Goal: Task Accomplishment & Management: Complete application form

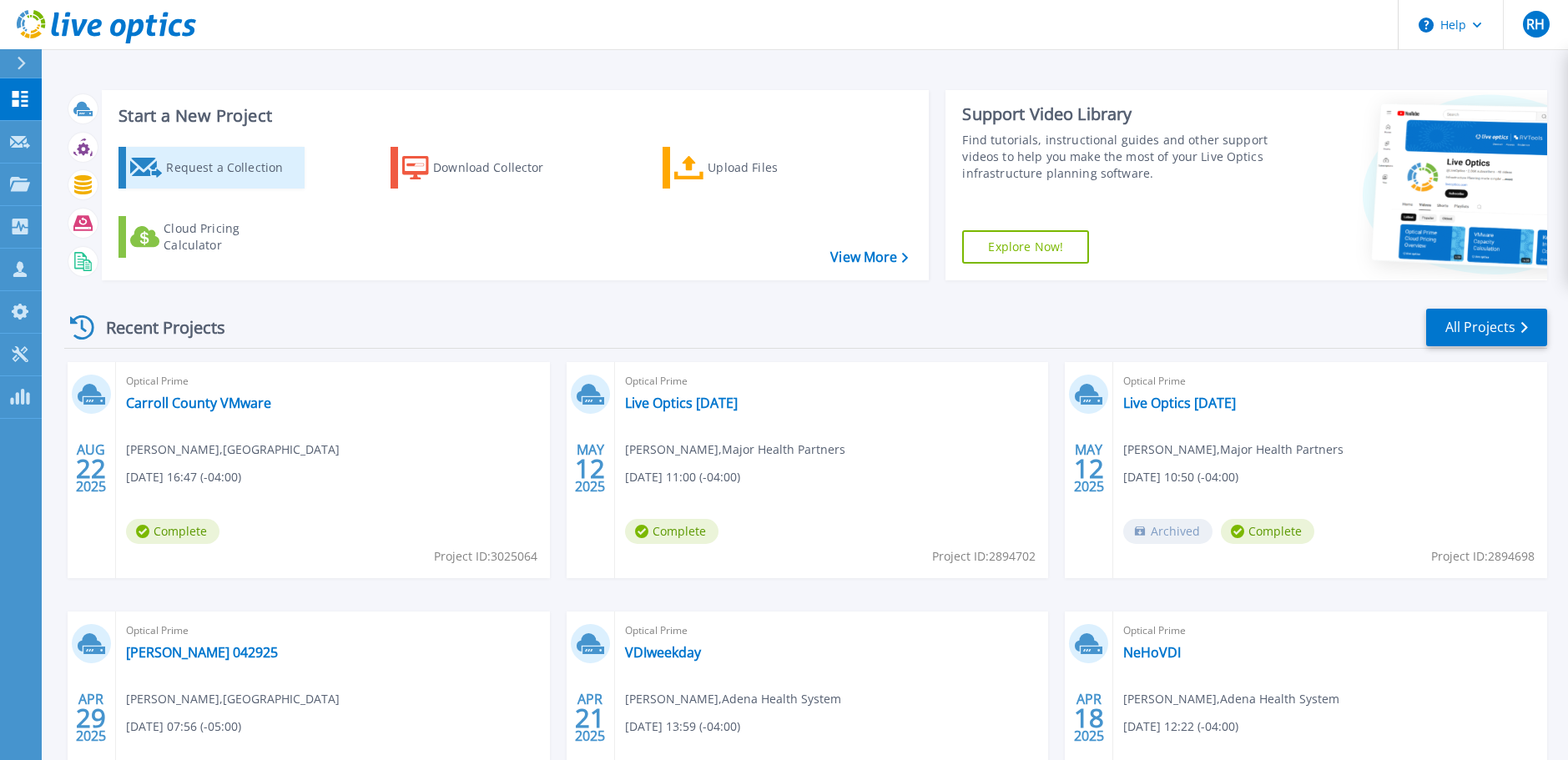
click at [252, 171] on div "Request a Collection" at bounding box center [233, 167] width 134 height 34
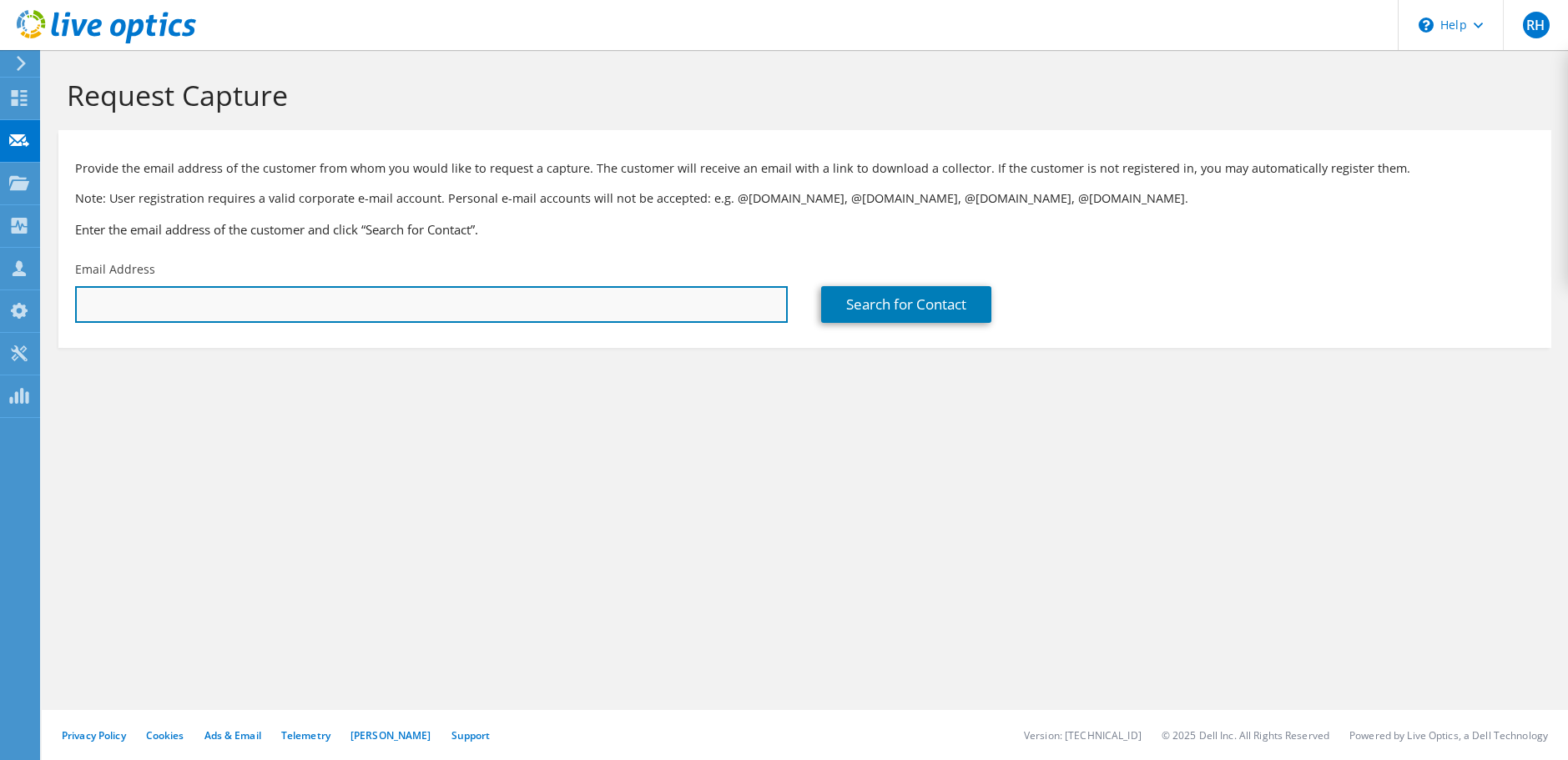
click at [355, 302] on input "text" at bounding box center [431, 304] width 713 height 37
paste input "WARNER, LORETTA <loretta.warner@woodford.kyschools.us>"
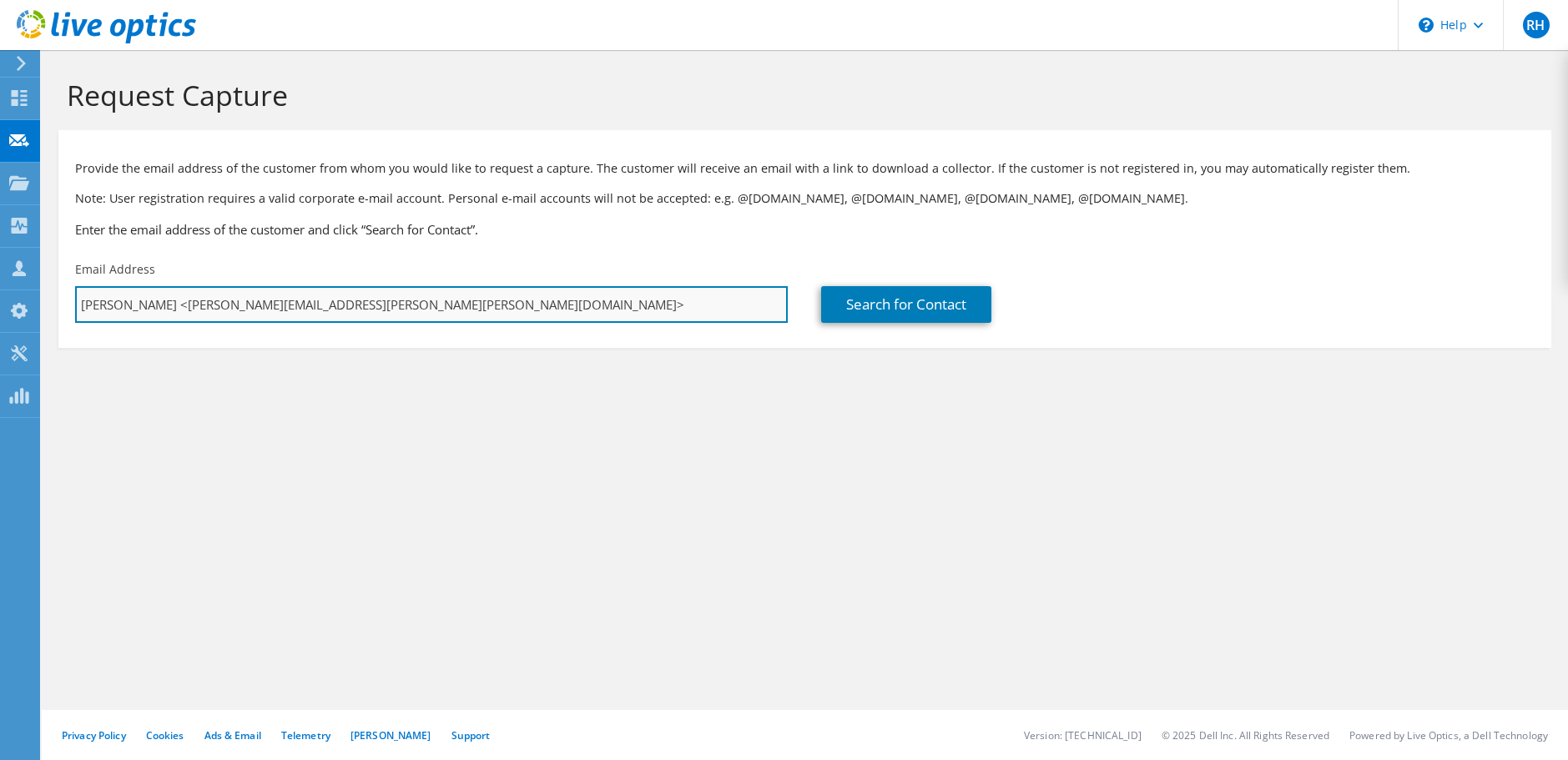
click at [197, 305] on input "WARNER, LORETTA <loretta.warner@woodford.kyschools.us>" at bounding box center [431, 304] width 713 height 37
drag, startPoint x: 200, startPoint y: 306, endPoint x: 67, endPoint y: 296, distance: 133.4
click at [67, 296] on div "Email Address WARNER, LORETTA <loretta.warner@woodford.kyschools.us>" at bounding box center [432, 291] width 747 height 78
click at [430, 314] on input "loretta.warner@woodford.kyschools.us>" at bounding box center [431, 304] width 713 height 37
type input "loretta.warner@woodford.kyschools.us"
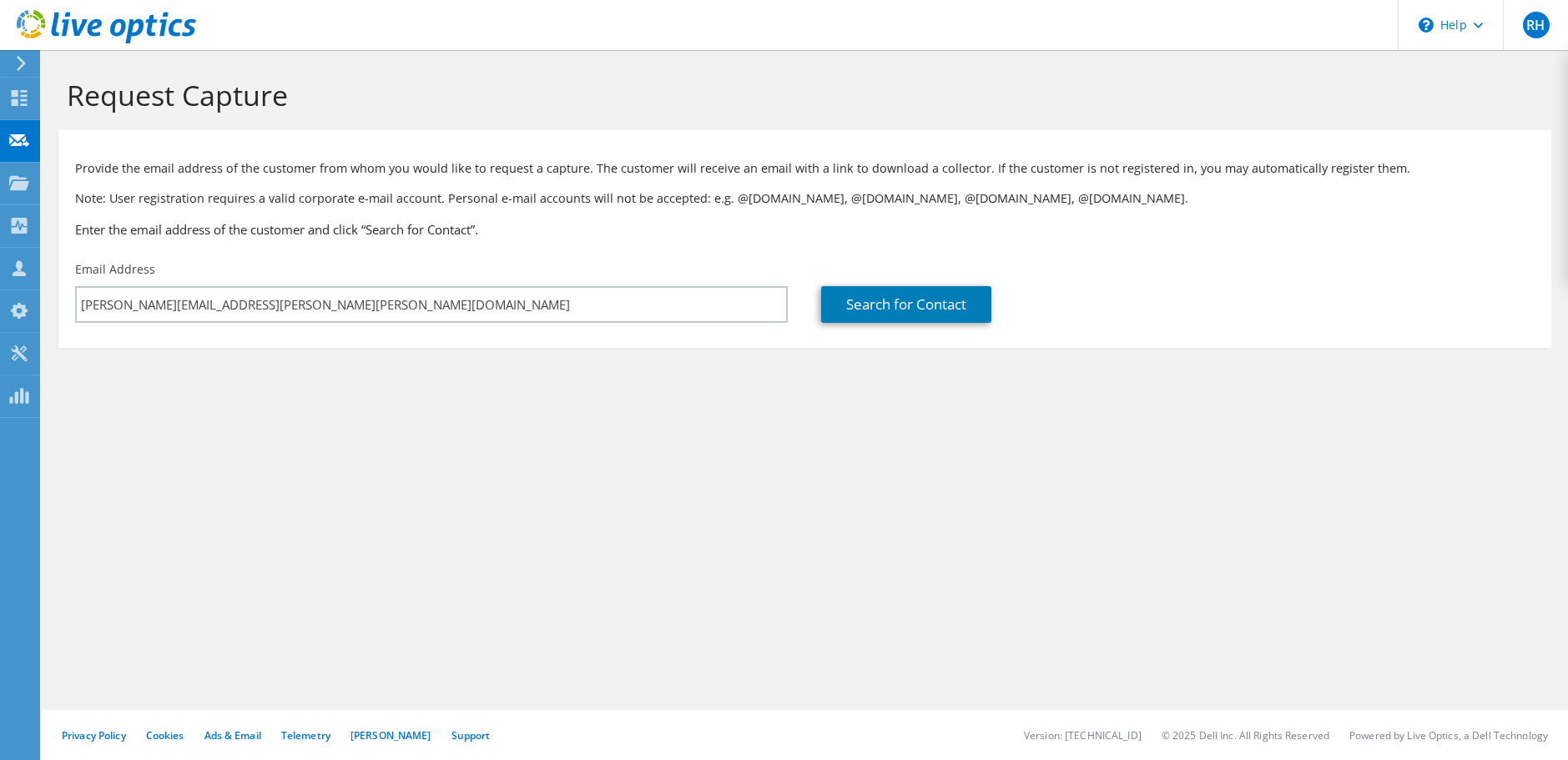
click at [491, 400] on section "Request Capture Provide the email address of the customer from whom you would l…" at bounding box center [804, 240] width 1527 height 382
click at [912, 315] on link "Search for Contact" at bounding box center [907, 304] width 171 height 37
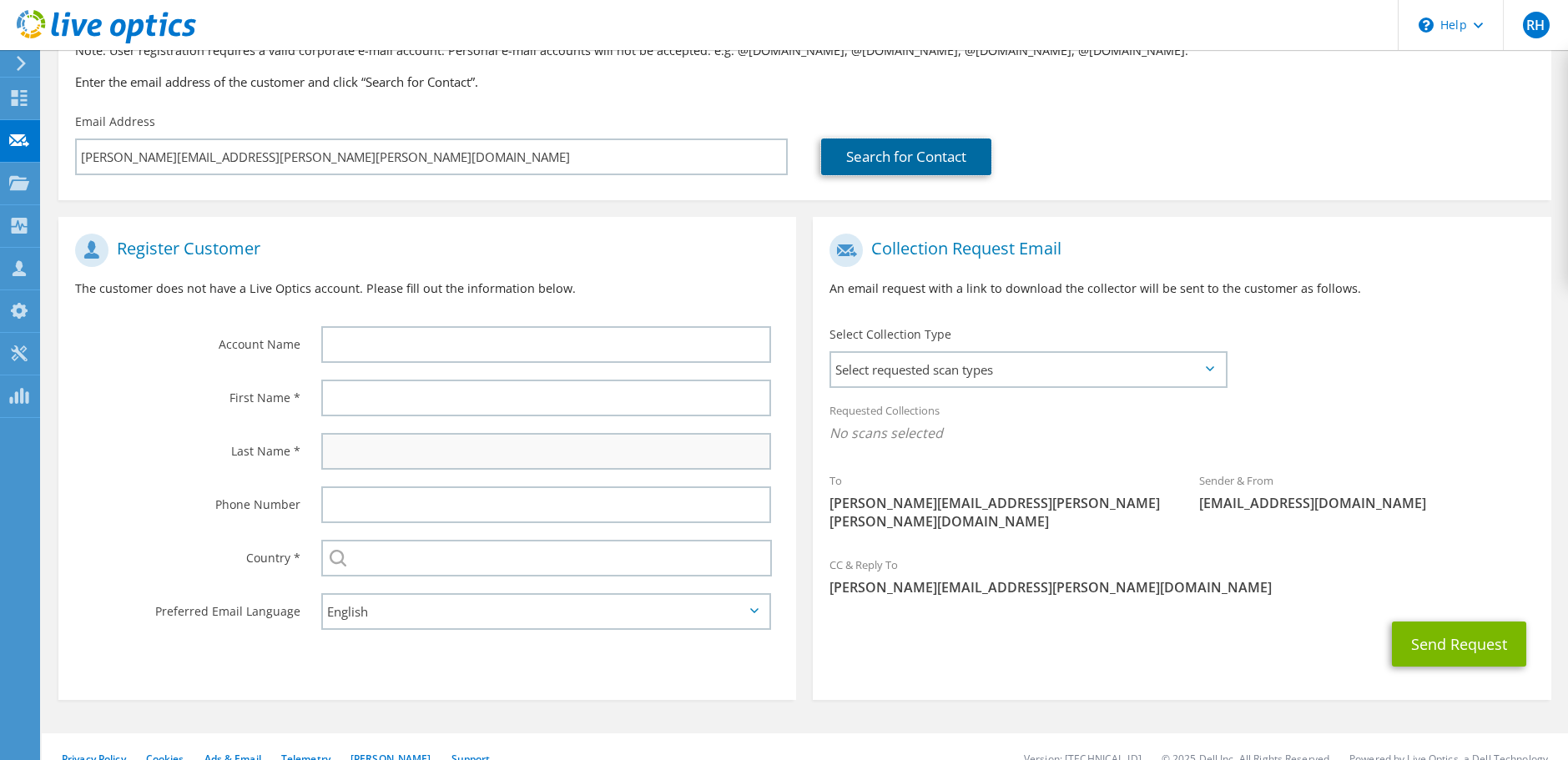
scroll to position [153, 0]
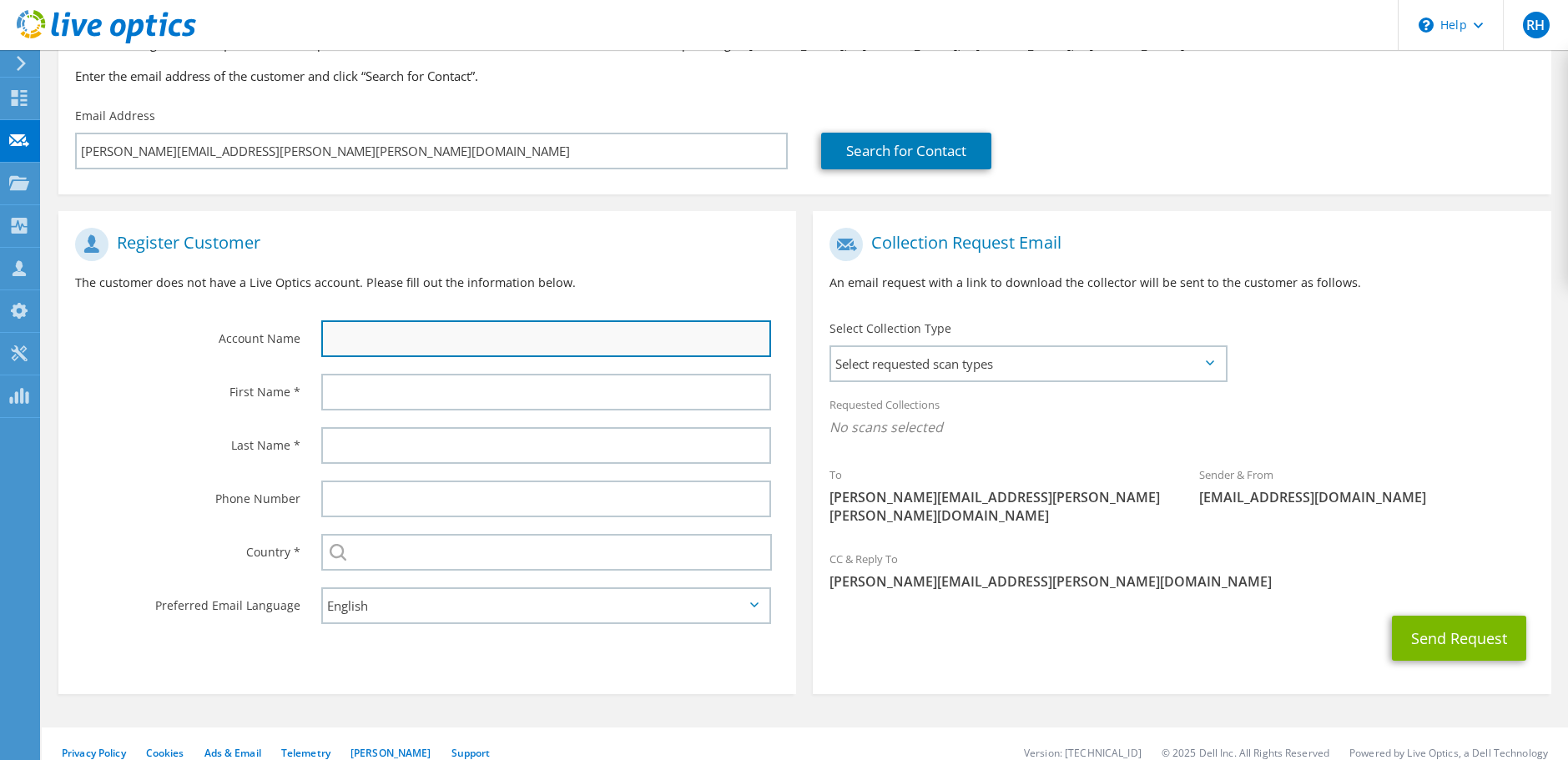
click at [665, 338] on input "text" at bounding box center [547, 339] width 451 height 37
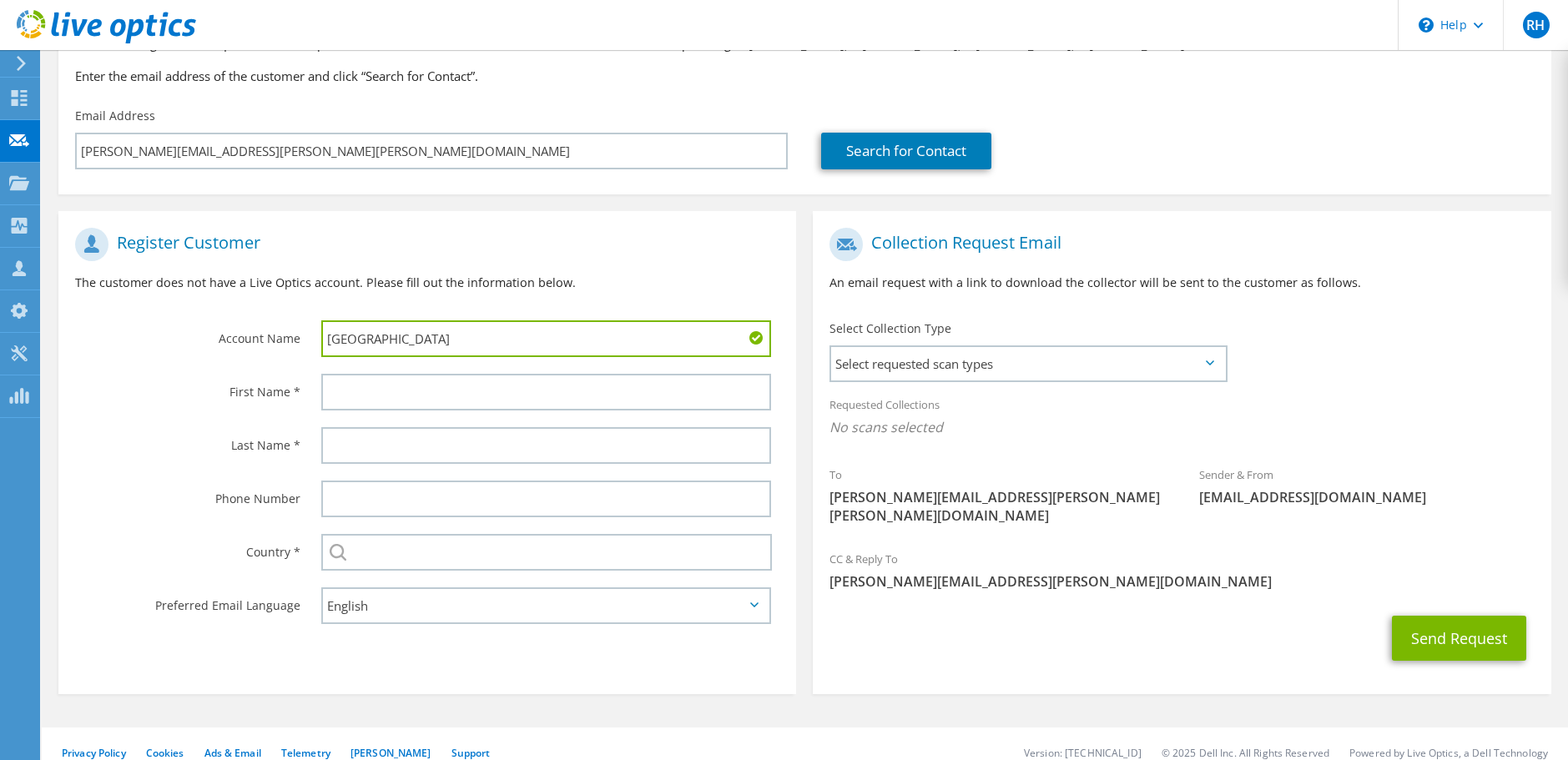
type input "Woodford County Schools"
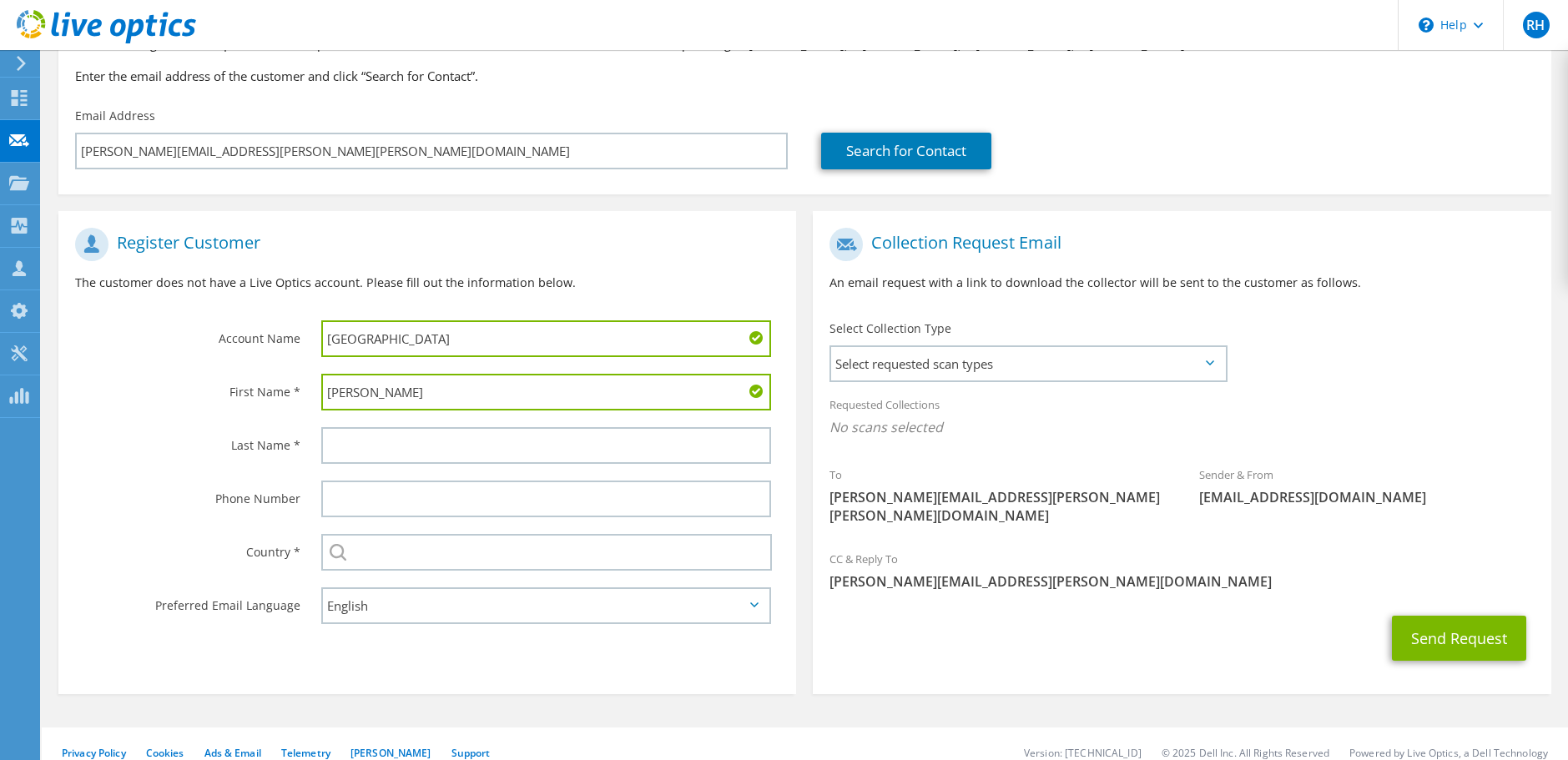
type input "Loretta"
type input "Warner"
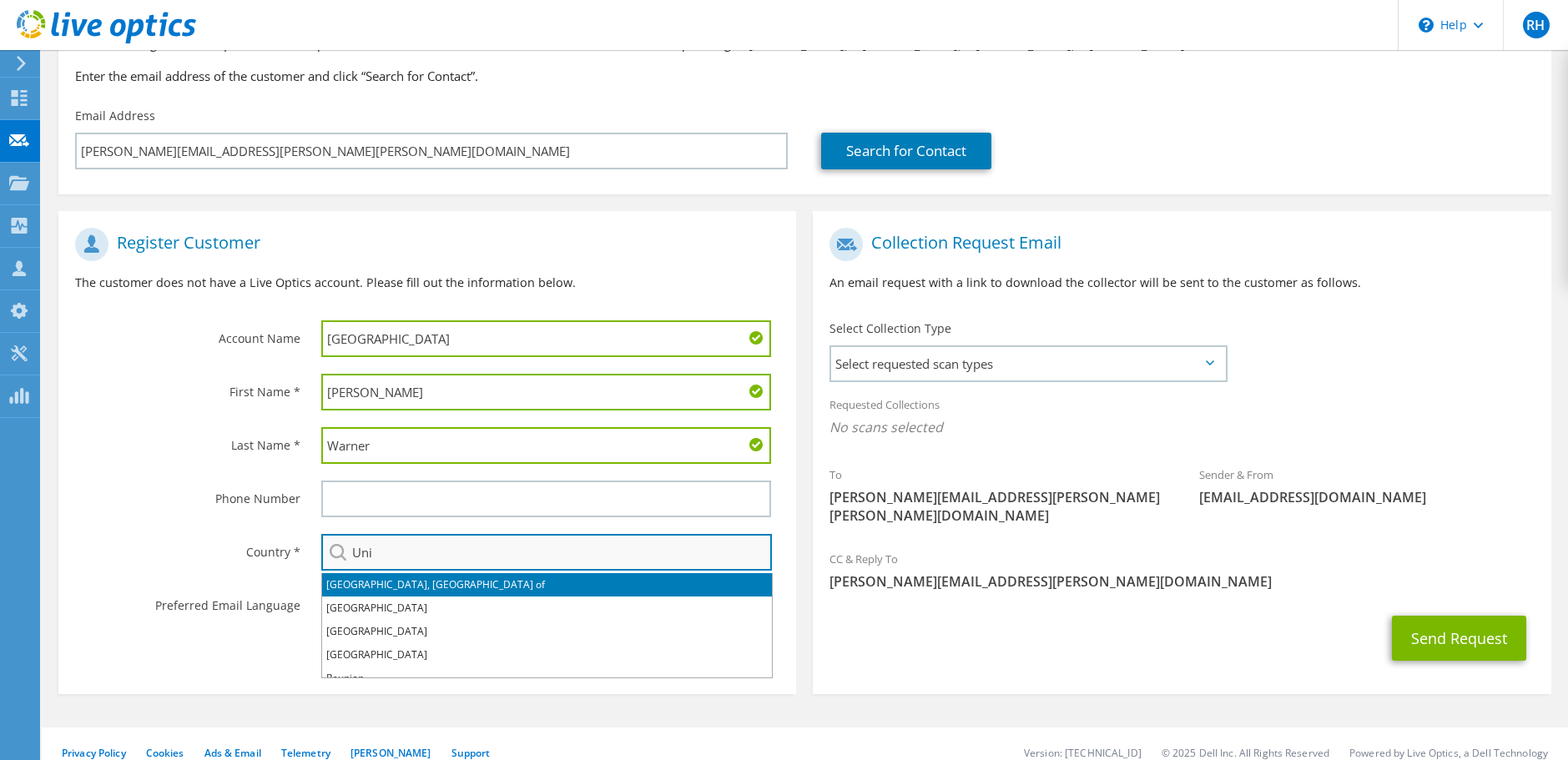
type input "United States"
type input "5134701145"
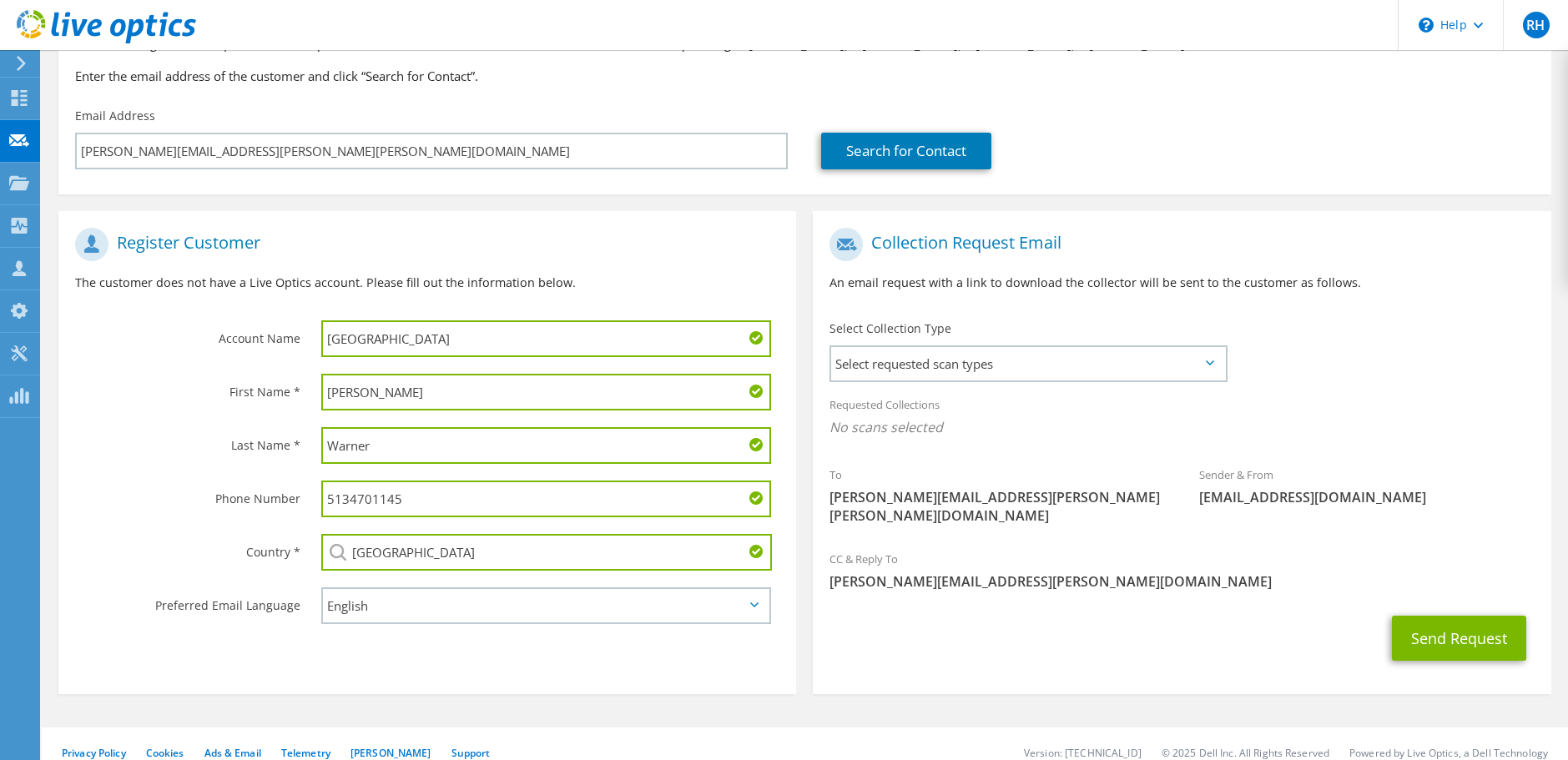
click at [386, 501] on input "5134701145" at bounding box center [547, 499] width 451 height 37
click at [481, 645] on section "Register Customer The customer does not have a Live Optics account. Please fill…" at bounding box center [428, 452] width 738 height 483
click at [984, 370] on span "Select requested scan types" at bounding box center [1028, 364] width 393 height 34
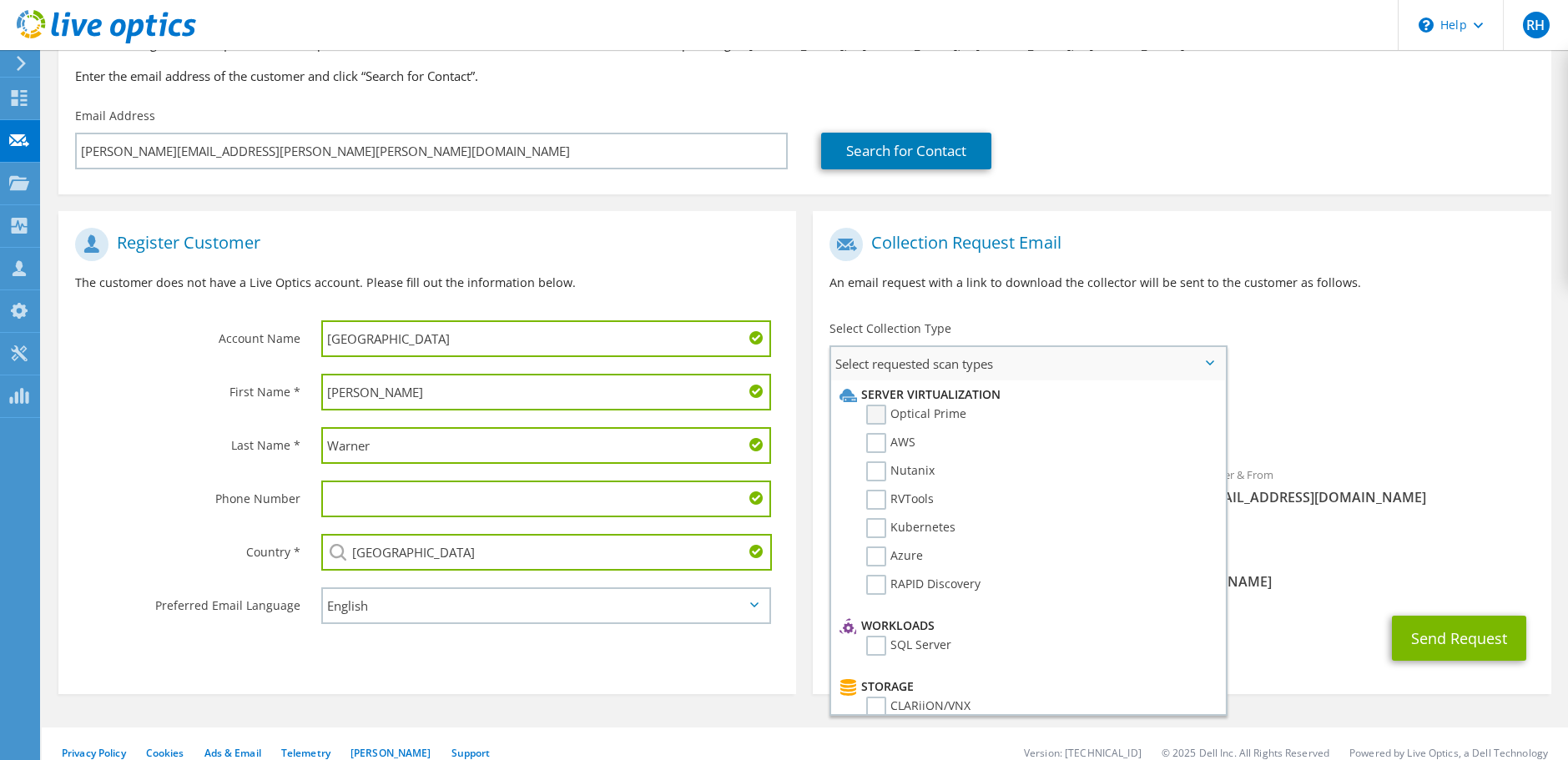
click at [888, 416] on label "Optical Prime" at bounding box center [916, 414] width 100 height 20
click at [0, 0] on input "Optical Prime" at bounding box center [0, 0] width 0 height 0
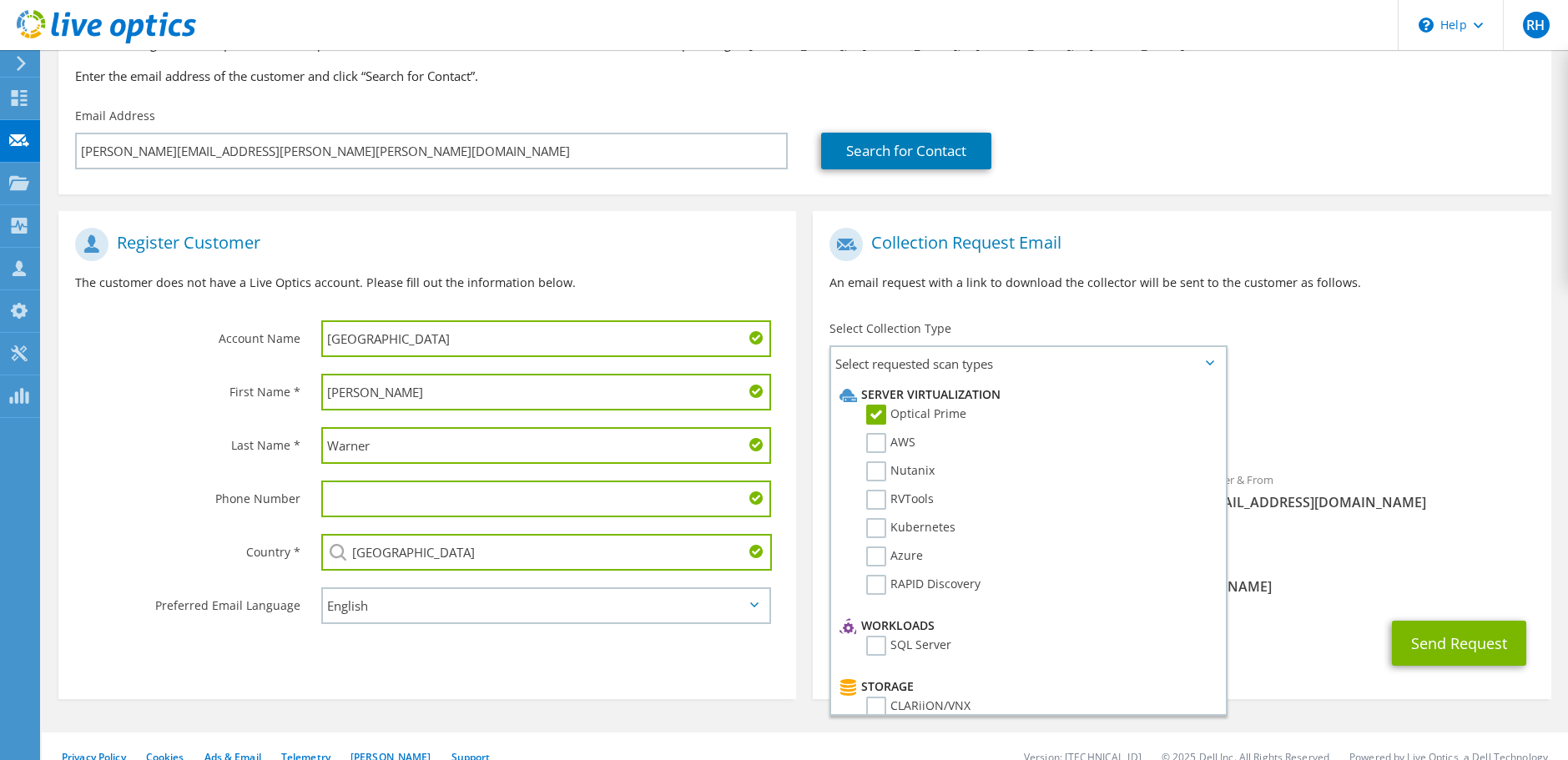
click at [1315, 402] on div "Requested Collections No scans selected Optical Prime" at bounding box center [1182, 420] width 738 height 66
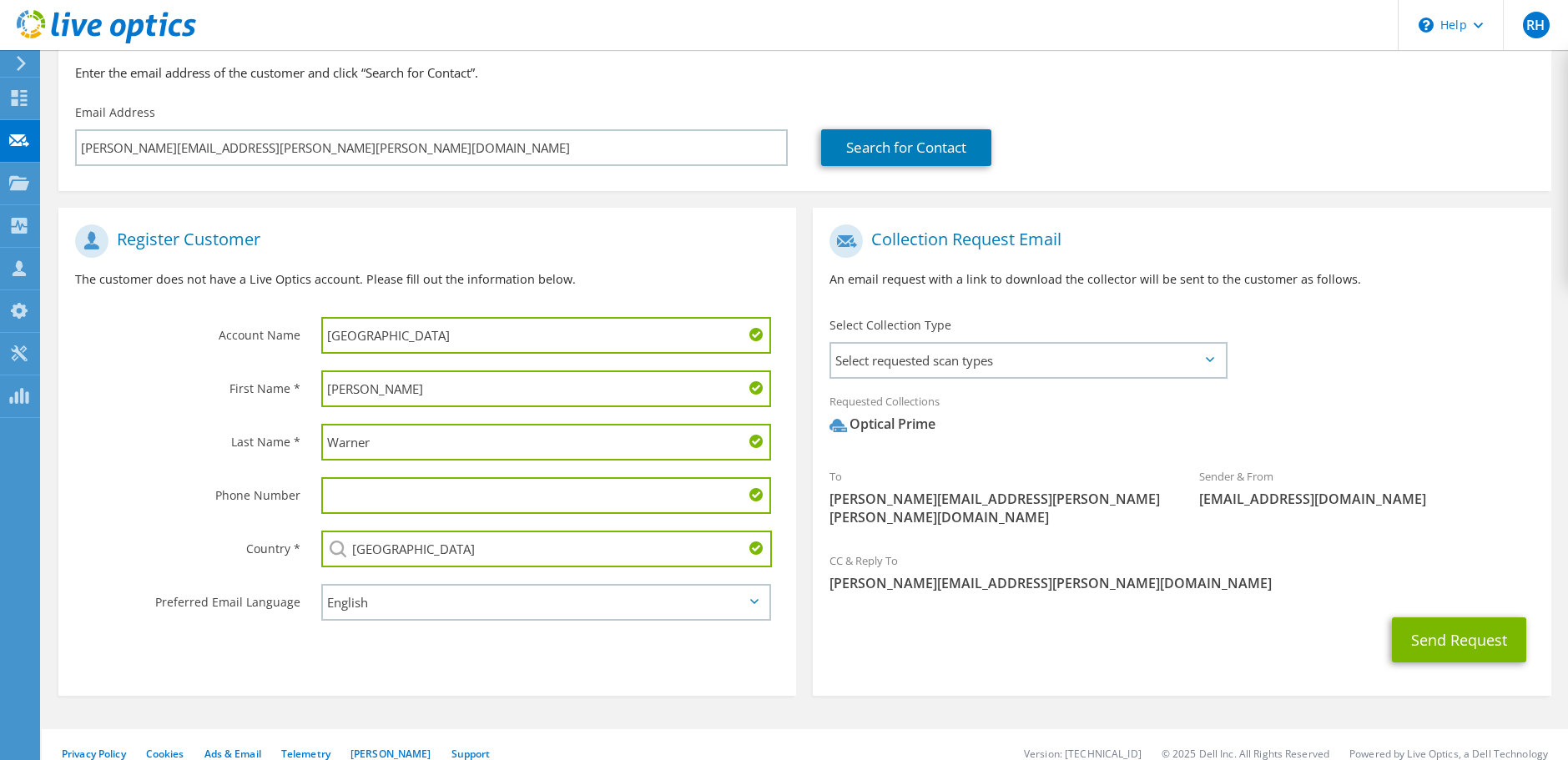
scroll to position [159, 0]
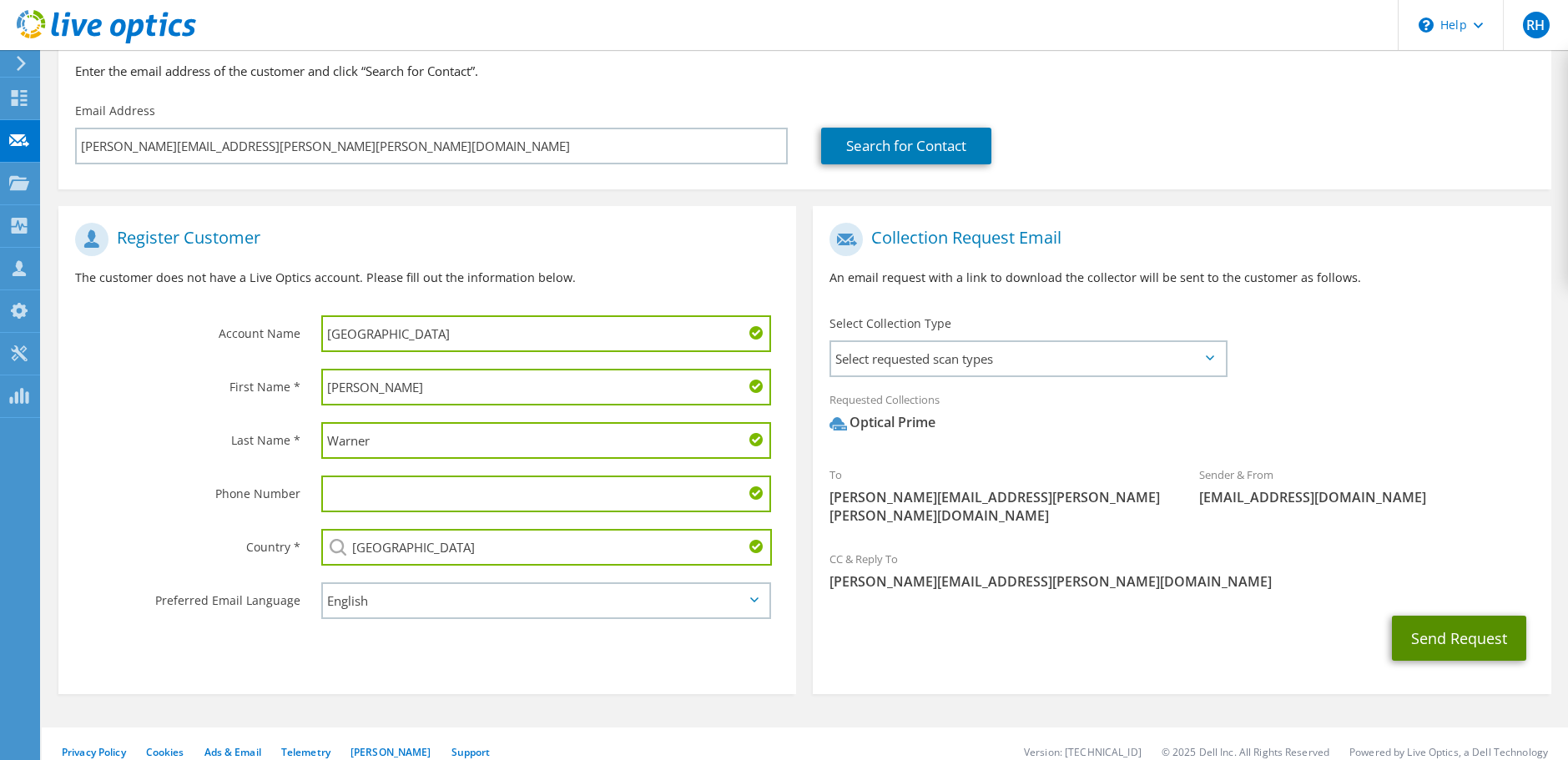
click at [1453, 626] on button "Send Request" at bounding box center [1459, 639] width 134 height 45
